Goal: Task Accomplishment & Management: Complete application form

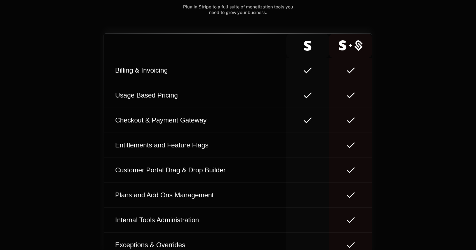
scroll to position [3457, 0]
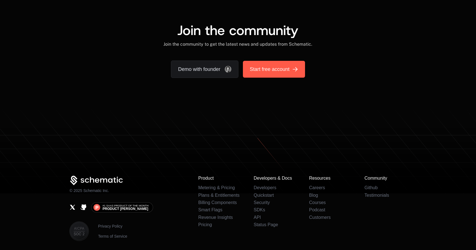
click at [282, 73] on span "Start free account" at bounding box center [270, 69] width 40 height 8
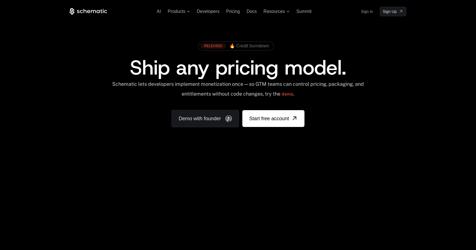
scroll to position [0, 0]
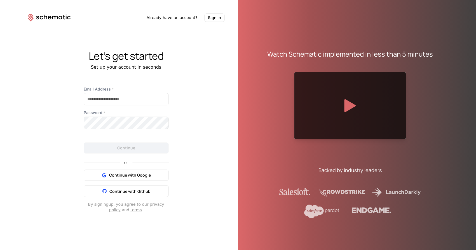
click at [355, 55] on div "Watch Schematic implemented in less than 5 minutes" at bounding box center [350, 54] width 166 height 9
click at [355, 89] on div at bounding box center [350, 105] width 112 height 67
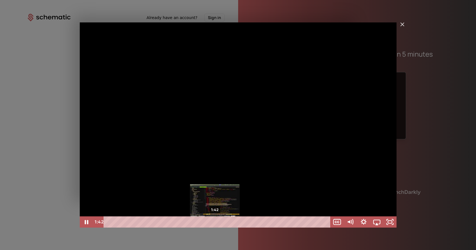
click at [215, 223] on div "1:42" at bounding box center [217, 221] width 219 height 11
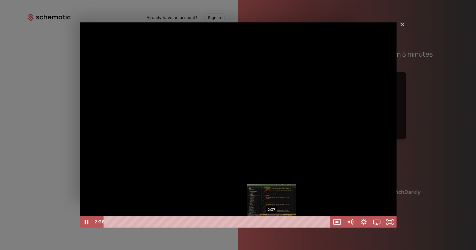
click at [272, 218] on div "2:37" at bounding box center [217, 221] width 219 height 11
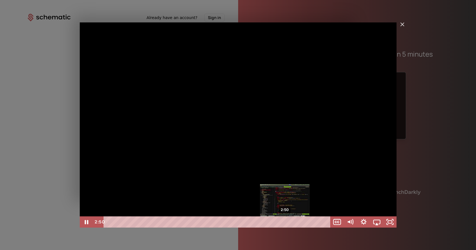
drag, startPoint x: 215, startPoint y: 223, endPoint x: 285, endPoint y: 221, distance: 70.3
click at [285, 221] on div "2:50" at bounding box center [217, 221] width 219 height 11
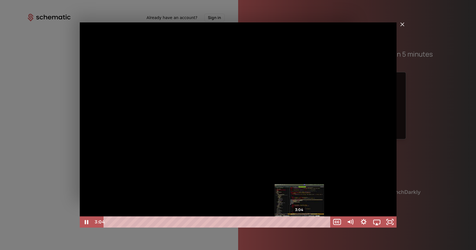
click at [300, 222] on div "3:04" at bounding box center [217, 221] width 219 height 11
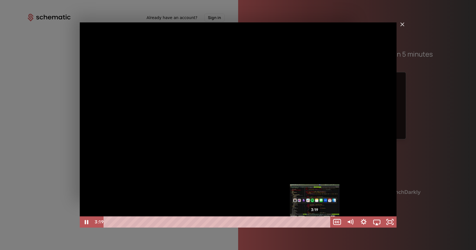
click at [315, 222] on div "3:19" at bounding box center [217, 221] width 219 height 11
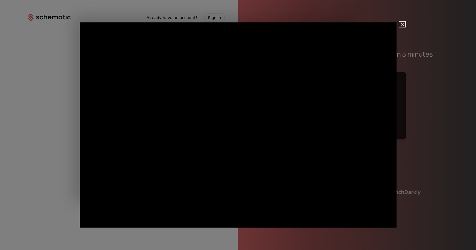
click at [404, 24] on img "Close" at bounding box center [400, 27] width 10 height 10
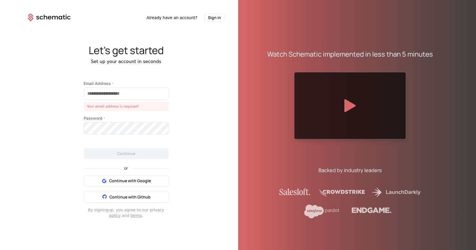
click at [79, 107] on div "Email Address * Your email address is required! Password * Continue or Continue…" at bounding box center [126, 149] width 112 height 137
click at [75, 139] on div "Email Address * Your email address is required! Password * Continue or Continue…" at bounding box center [126, 149] width 112 height 137
click at [132, 181] on span "Continue with Google" at bounding box center [130, 181] width 42 height 6
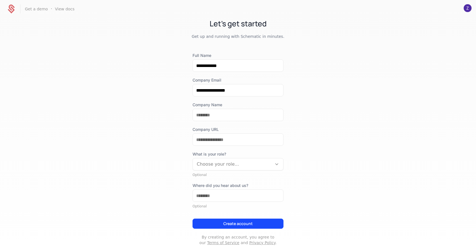
scroll to position [4, 0]
click at [265, 227] on button "Create account" at bounding box center [238, 224] width 91 height 10
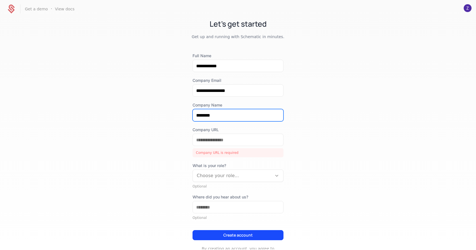
type input "********"
click at [231, 172] on div at bounding box center [232, 176] width 71 height 8
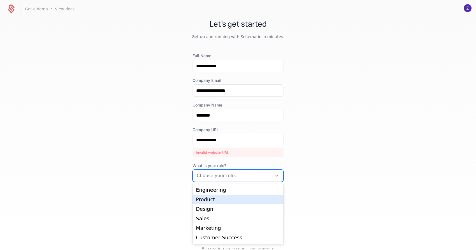
click at [212, 198] on div "Product" at bounding box center [238, 199] width 84 height 5
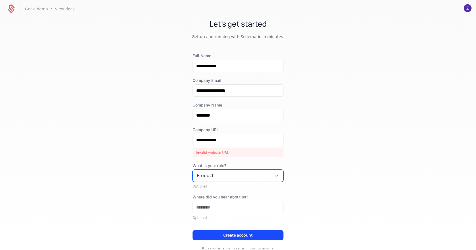
click at [186, 197] on div "**********" at bounding box center [238, 133] width 476 height 231
click at [228, 232] on button "Create account" at bounding box center [238, 235] width 91 height 10
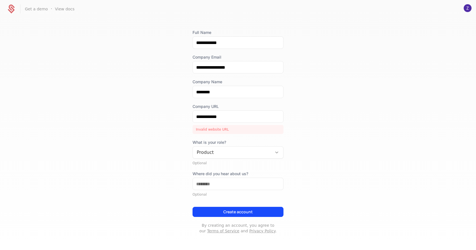
scroll to position [27, 0]
click at [242, 118] on input "**********" at bounding box center [238, 117] width 90 height 12
click at [197, 118] on input "**********" at bounding box center [238, 117] width 90 height 12
drag, startPoint x: 234, startPoint y: 118, endPoint x: 174, endPoint y: 114, distance: 59.7
click at [174, 114] on div "**********" at bounding box center [238, 133] width 476 height 231
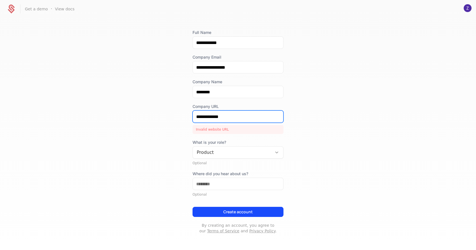
scroll to position [16, 0]
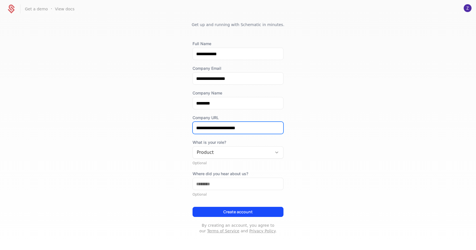
type input "**********"
click at [234, 216] on button "Create account" at bounding box center [238, 212] width 91 height 10
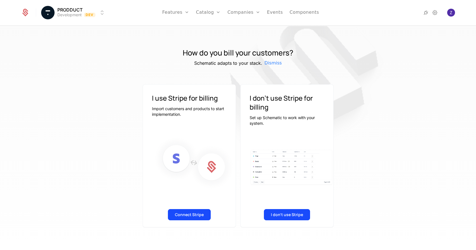
click at [192, 211] on button "Connect Stripe" at bounding box center [189, 214] width 43 height 11
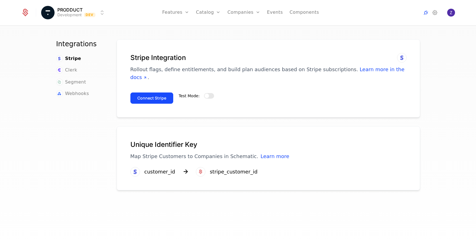
click at [207, 94] on span "button" at bounding box center [207, 96] width 4 height 4
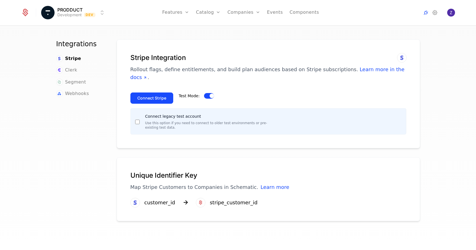
click at [208, 93] on button "Test Mode:" at bounding box center [209, 96] width 10 height 6
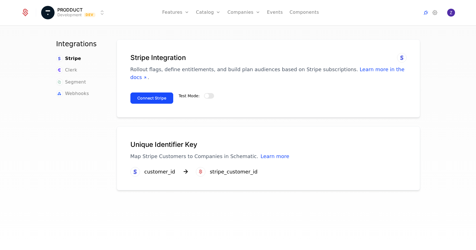
click at [154, 92] on button "Connect Stripe" at bounding box center [151, 97] width 43 height 11
click at [73, 71] on span "Clerk" at bounding box center [71, 70] width 12 height 7
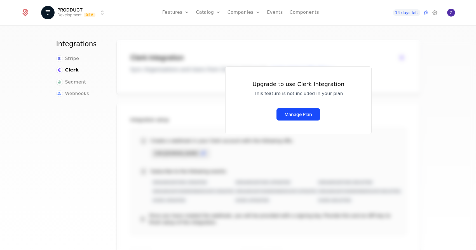
click at [75, 82] on span "Segment" at bounding box center [75, 82] width 21 height 7
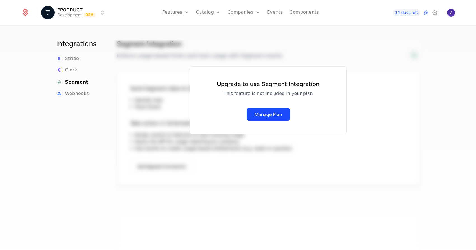
click at [78, 94] on span "Webhooks" at bounding box center [77, 93] width 24 height 7
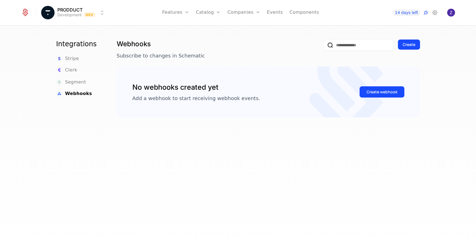
click at [80, 83] on span "Segment" at bounding box center [75, 82] width 21 height 7
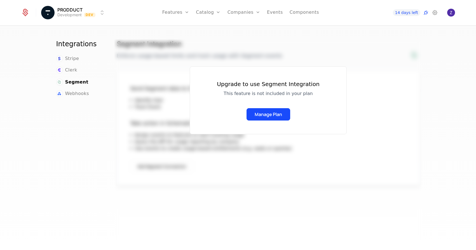
click at [76, 57] on span "Stripe" at bounding box center [72, 58] width 14 height 7
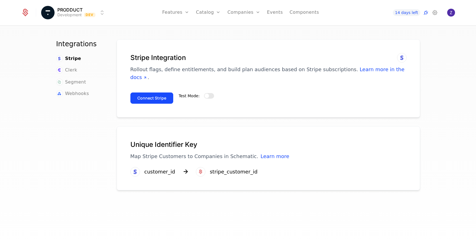
click at [78, 71] on div "Clerk" at bounding box center [79, 71] width 47 height 8
click at [71, 71] on span "Clerk" at bounding box center [71, 70] width 12 height 7
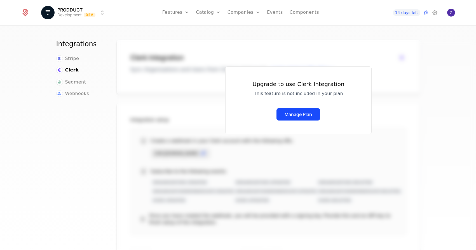
click at [80, 82] on span "Segment" at bounding box center [75, 82] width 21 height 7
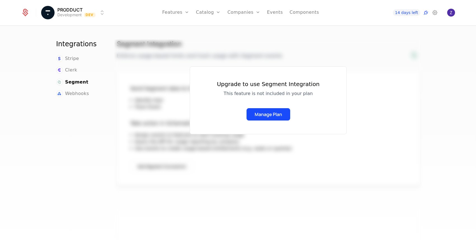
click at [83, 90] on span "Webhooks" at bounding box center [77, 93] width 24 height 7
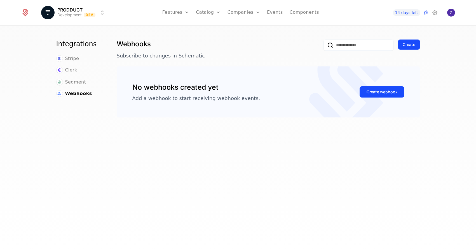
click at [79, 80] on span "Segment" at bounding box center [75, 82] width 21 height 7
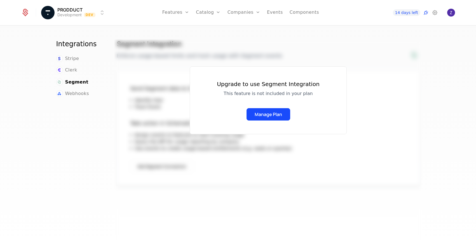
click at [72, 68] on span "Clerk" at bounding box center [71, 70] width 12 height 7
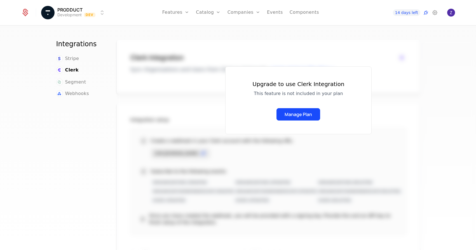
click at [75, 60] on span "Stripe" at bounding box center [72, 58] width 14 height 7
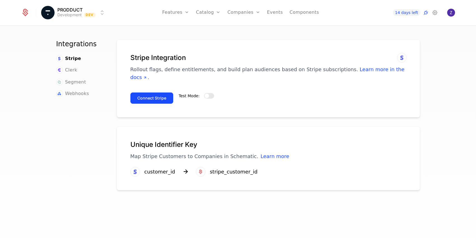
click at [277, 14] on link "Events" at bounding box center [275, 12] width 16 height 25
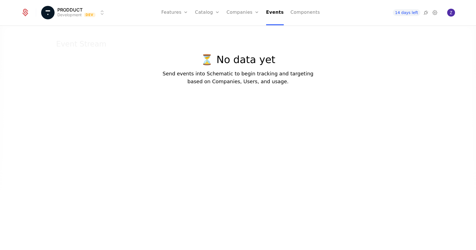
click at [297, 13] on link "Components" at bounding box center [305, 12] width 29 height 25
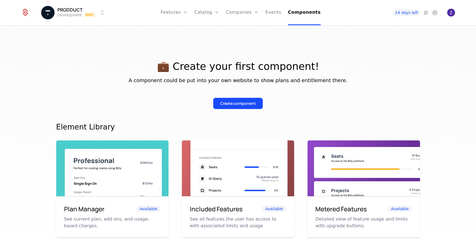
click at [29, 11] on div at bounding box center [28, 12] width 15 height 8
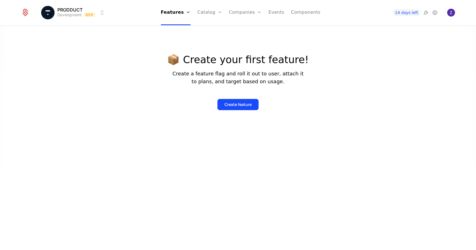
click at [451, 15] on img "Open user button" at bounding box center [451, 13] width 8 height 8
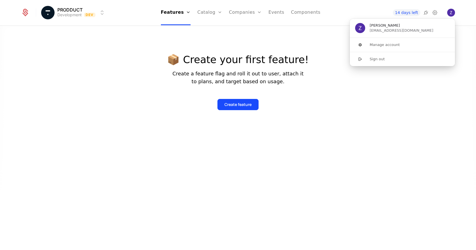
drag, startPoint x: 398, startPoint y: 57, endPoint x: 403, endPoint y: 92, distance: 35.9
click at [403, 92] on body "PRODDUCT Development Dev Features Features Flags Catalog Plans Add Ons Configur…" at bounding box center [238, 125] width 476 height 250
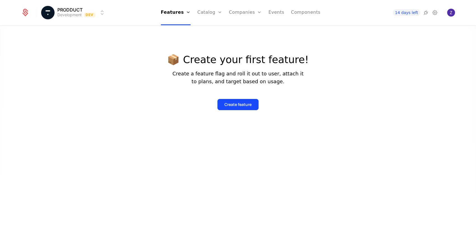
click at [403, 92] on div at bounding box center [238, 148] width 476 height 250
click at [429, 15] on div "14 days left" at bounding box center [407, 12] width 62 height 7
click at [426, 13] on icon at bounding box center [426, 12] width 7 height 7
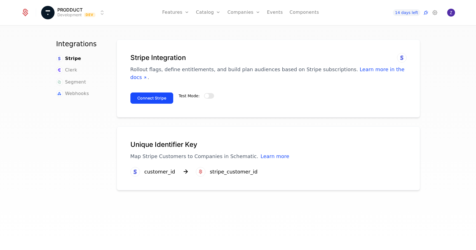
click at [74, 71] on span "Clerk" at bounding box center [71, 70] width 12 height 7
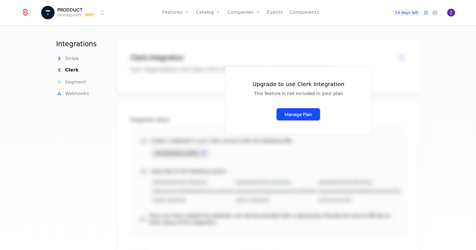
click at [415, 15] on span "14 days left" at bounding box center [406, 12] width 27 height 7
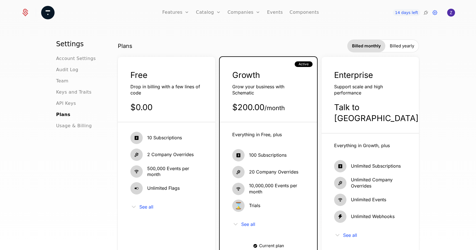
click at [427, 12] on icon at bounding box center [426, 12] width 7 height 7
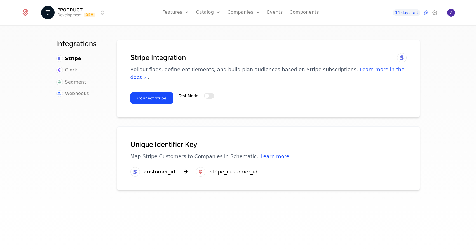
click at [67, 69] on span "Clerk" at bounding box center [71, 70] width 12 height 7
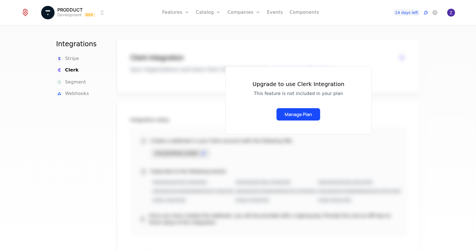
click at [78, 81] on span "Segment" at bounding box center [75, 82] width 21 height 7
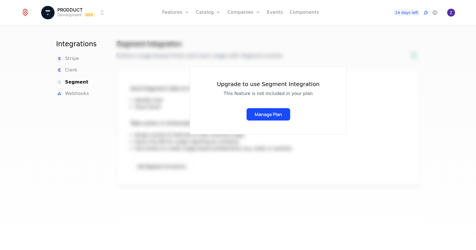
click at [81, 90] on span "Webhooks" at bounding box center [77, 93] width 24 height 7
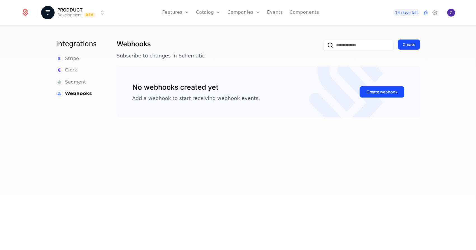
click at [73, 60] on span "Stripe" at bounding box center [72, 58] width 14 height 7
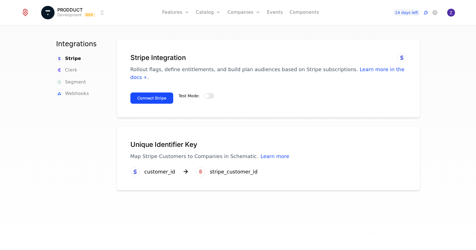
click at [76, 74] on ul "Stripe Clerk Segment Webhooks" at bounding box center [79, 76] width 47 height 42
click at [74, 70] on span "Clerk" at bounding box center [71, 70] width 12 height 7
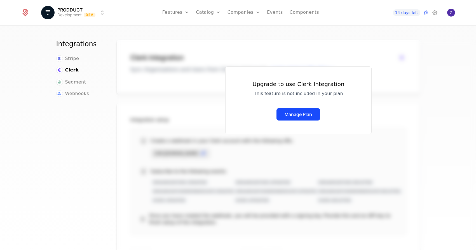
click at [79, 83] on span "Segment" at bounding box center [75, 82] width 21 height 7
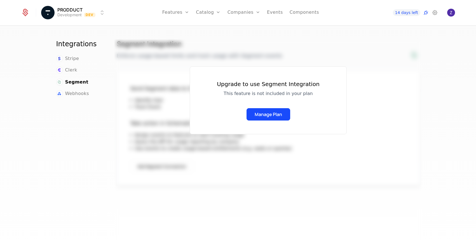
click at [83, 92] on span "Webhooks" at bounding box center [77, 93] width 24 height 7
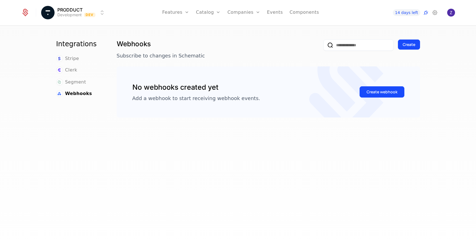
click at [75, 60] on span "Stripe" at bounding box center [72, 58] width 14 height 7
